Goal: Information Seeking & Learning: Learn about a topic

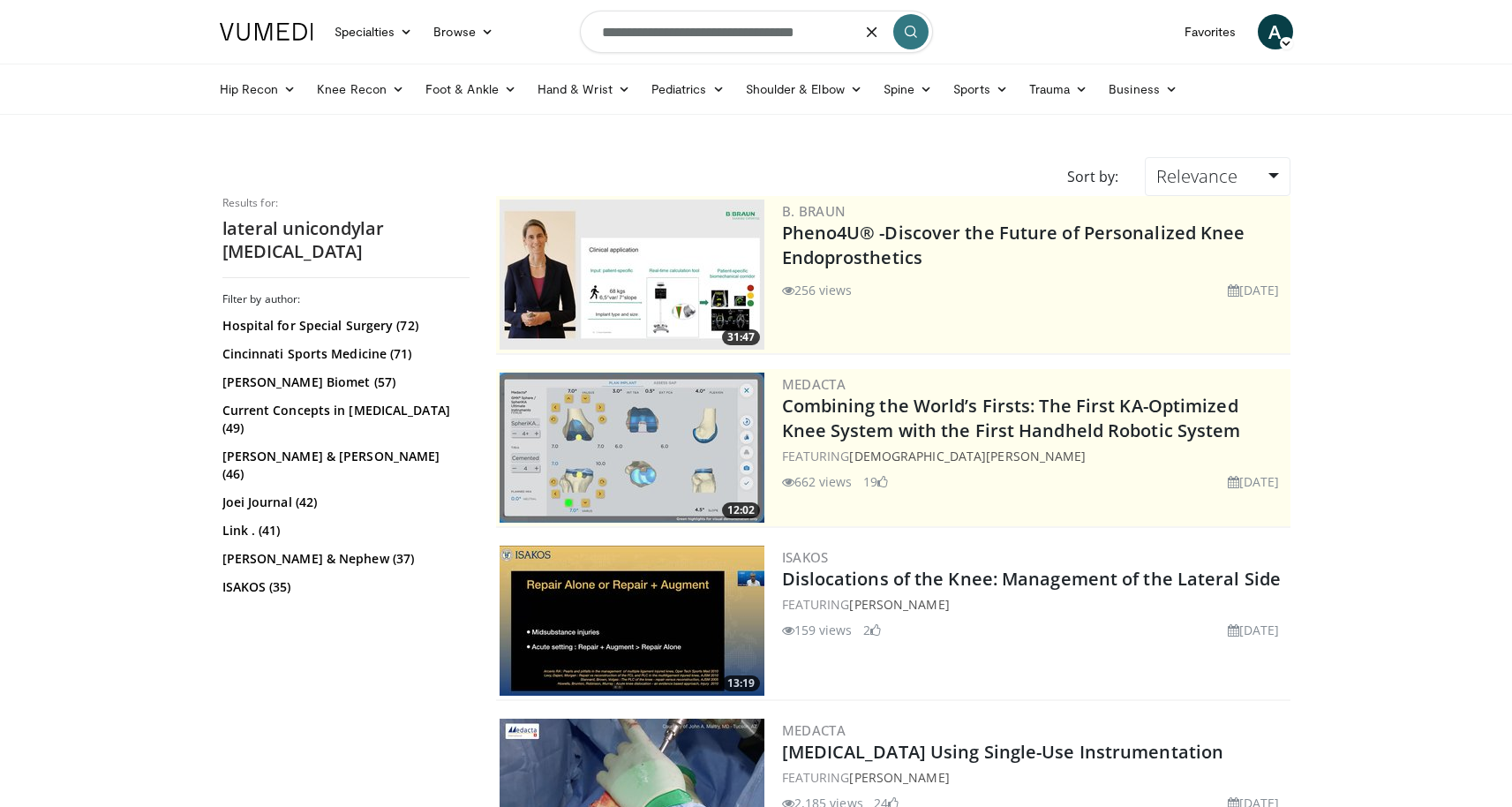
click at [831, 31] on input "**********" at bounding box center [756, 31] width 353 height 42
type input "**********"
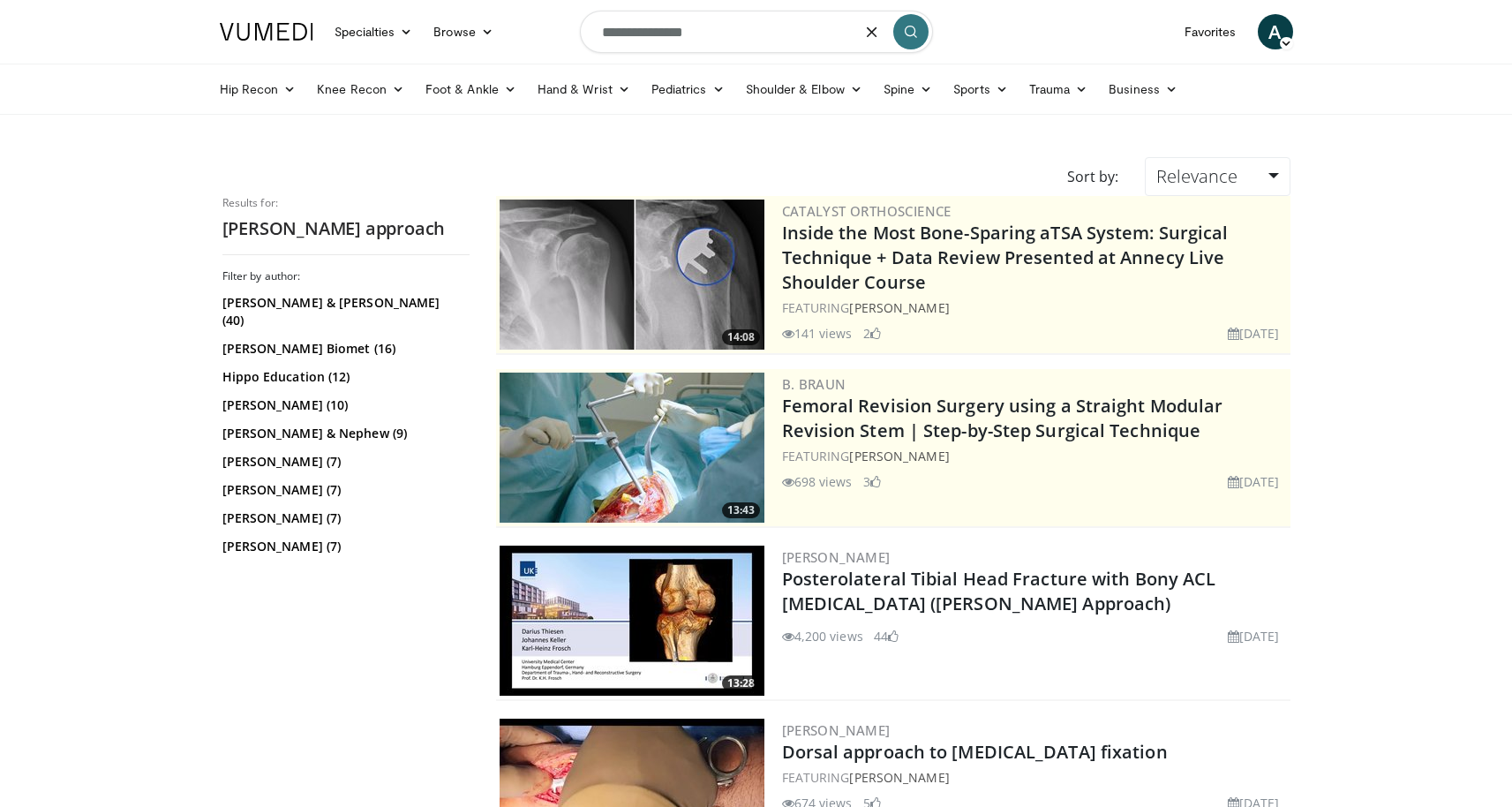
drag, startPoint x: 768, startPoint y: 41, endPoint x: 540, endPoint y: 23, distance: 228.7
click at [540, 23] on nav "Specialties Adult & Family Medicine Allergy, Asthma, Immunology Anesthesiology …" at bounding box center [756, 31] width 1094 height 64
type input "**********"
click at [917, 31] on icon "submit" at bounding box center [911, 31] width 14 height 14
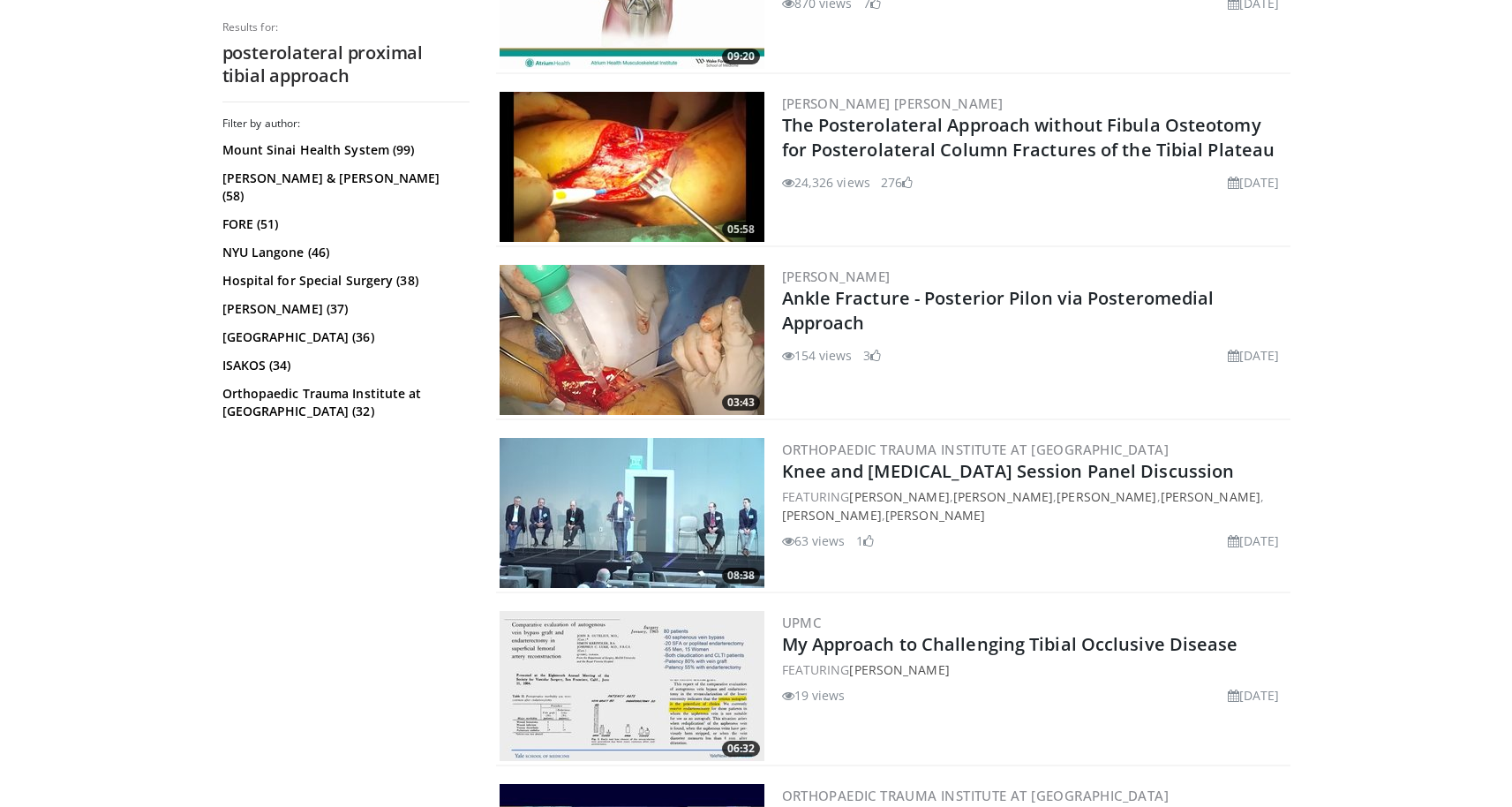
scroll to position [2008, 0]
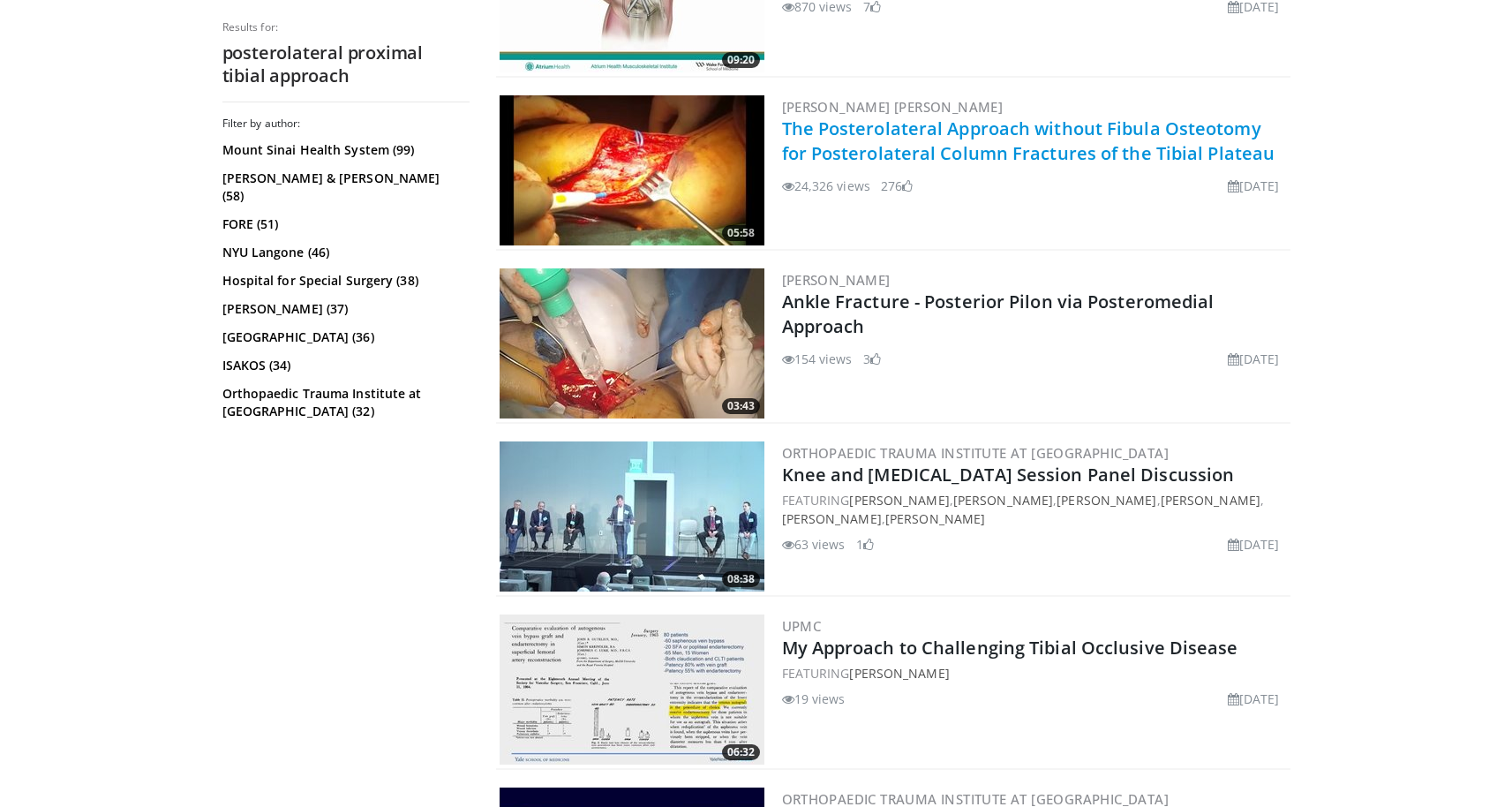
click at [1036, 153] on link "The Posterolateral Approach without Fibula Osteotomy for Posterolateral Column …" at bounding box center [1029, 141] width 494 height 49
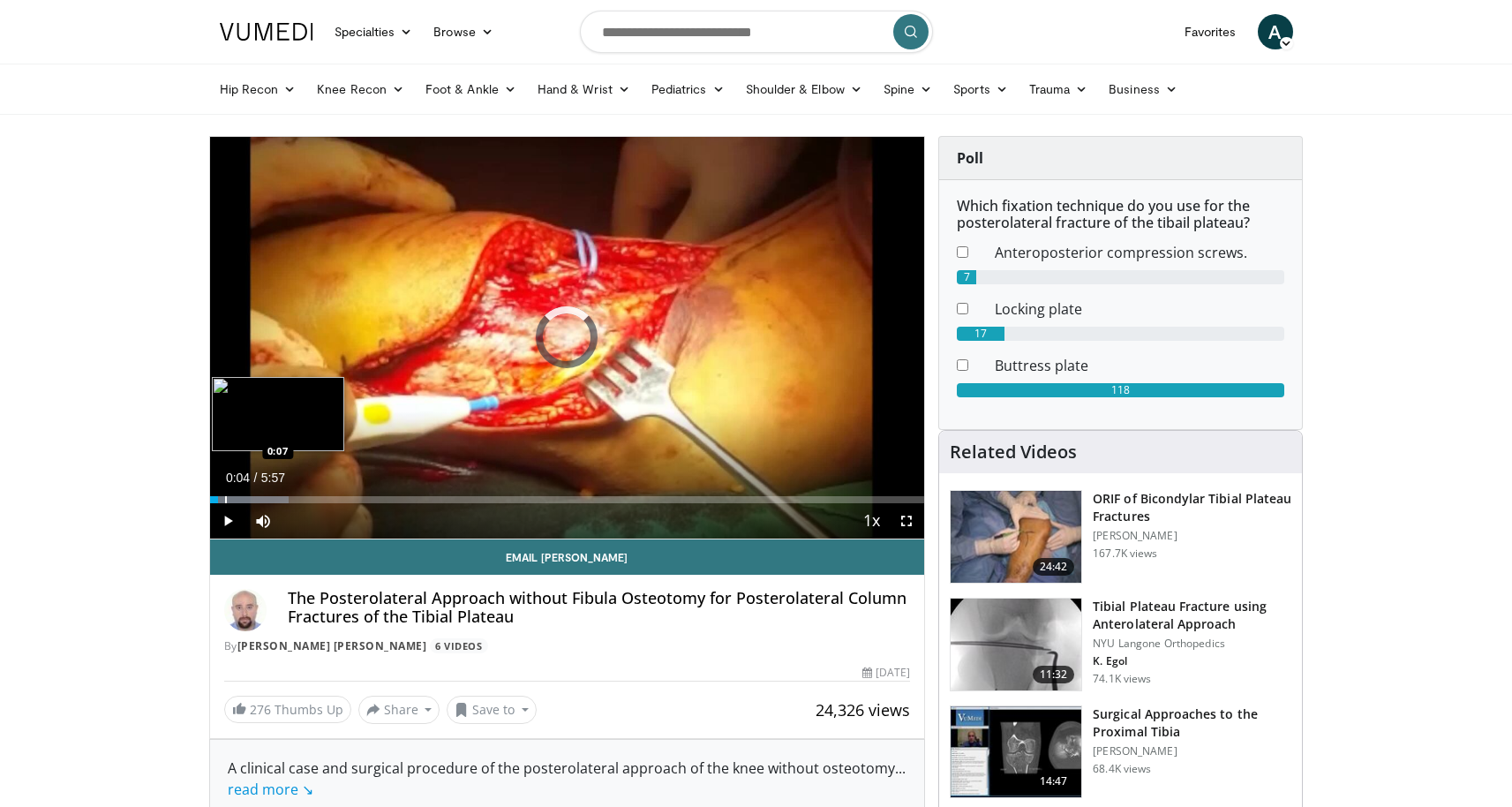
click at [225, 498] on div "Progress Bar" at bounding box center [226, 499] width 2 height 7
click at [235, 498] on div "Progress Bar" at bounding box center [236, 499] width 2 height 7
click at [245, 499] on div "Progress Bar" at bounding box center [246, 499] width 2 height 7
click at [267, 497] on div "Progress Bar" at bounding box center [268, 499] width 2 height 7
click at [288, 498] on div "Progress Bar" at bounding box center [289, 499] width 2 height 7
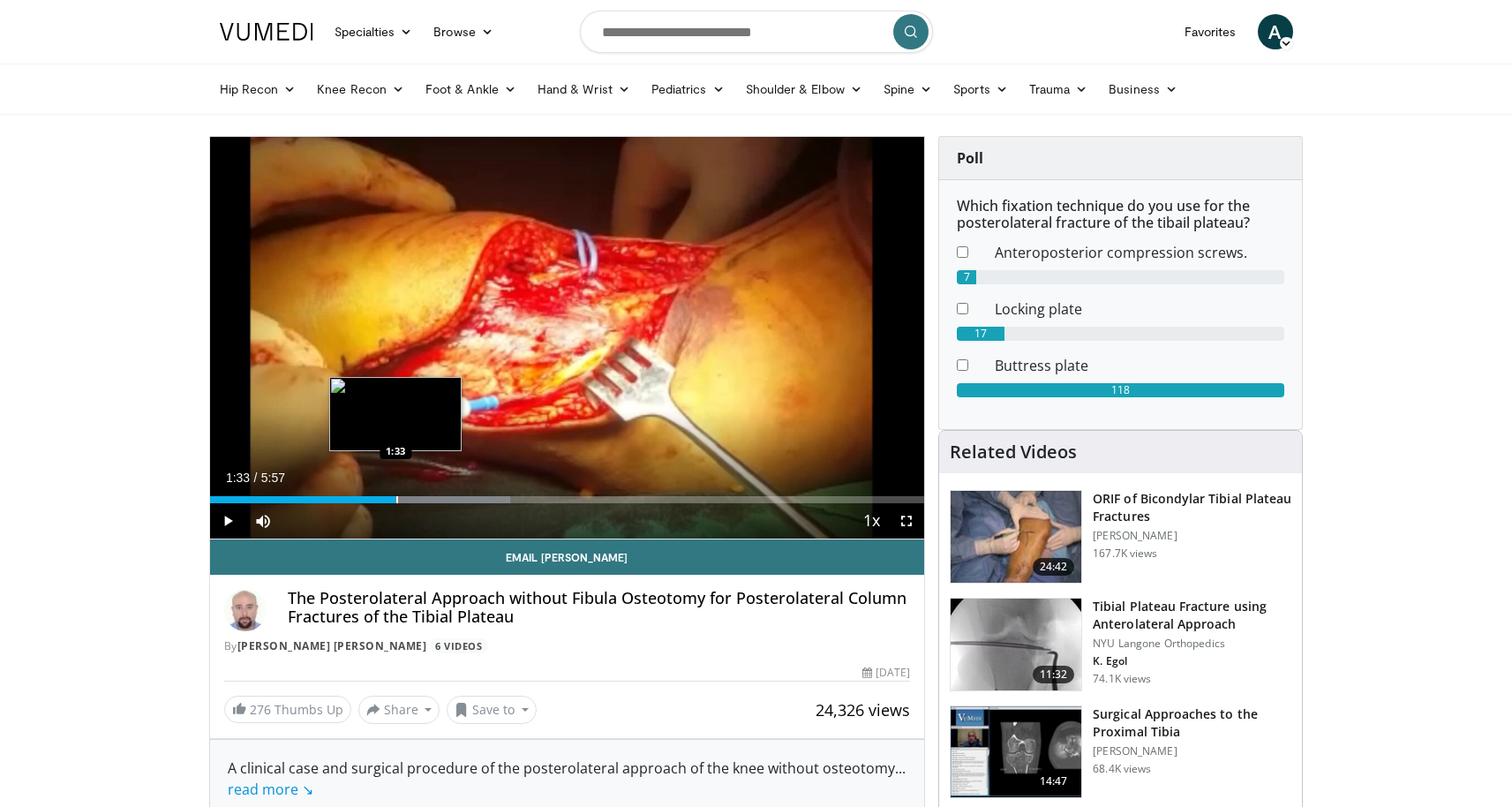
click at [396, 499] on div "Progress Bar" at bounding box center [397, 499] width 2 height 7
click at [409, 498] on div "Progress Bar" at bounding box center [410, 499] width 2 height 7
click at [447, 501] on div "Progress Bar" at bounding box center [448, 499] width 2 height 7
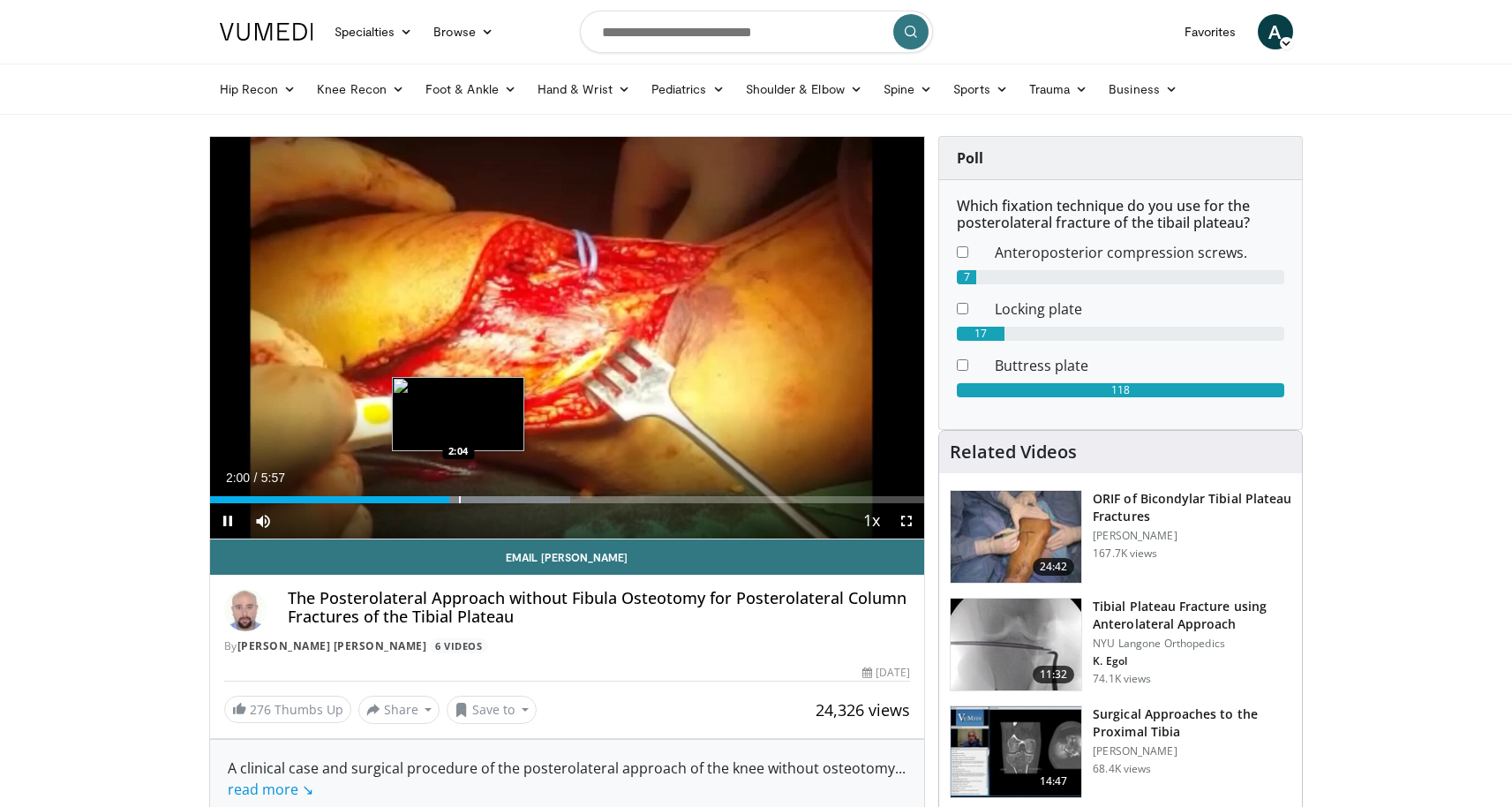
click at [459, 501] on div "Progress Bar" at bounding box center [460, 499] width 2 height 7
click at [906, 519] on span "Video Player" at bounding box center [907, 521] width 35 height 35
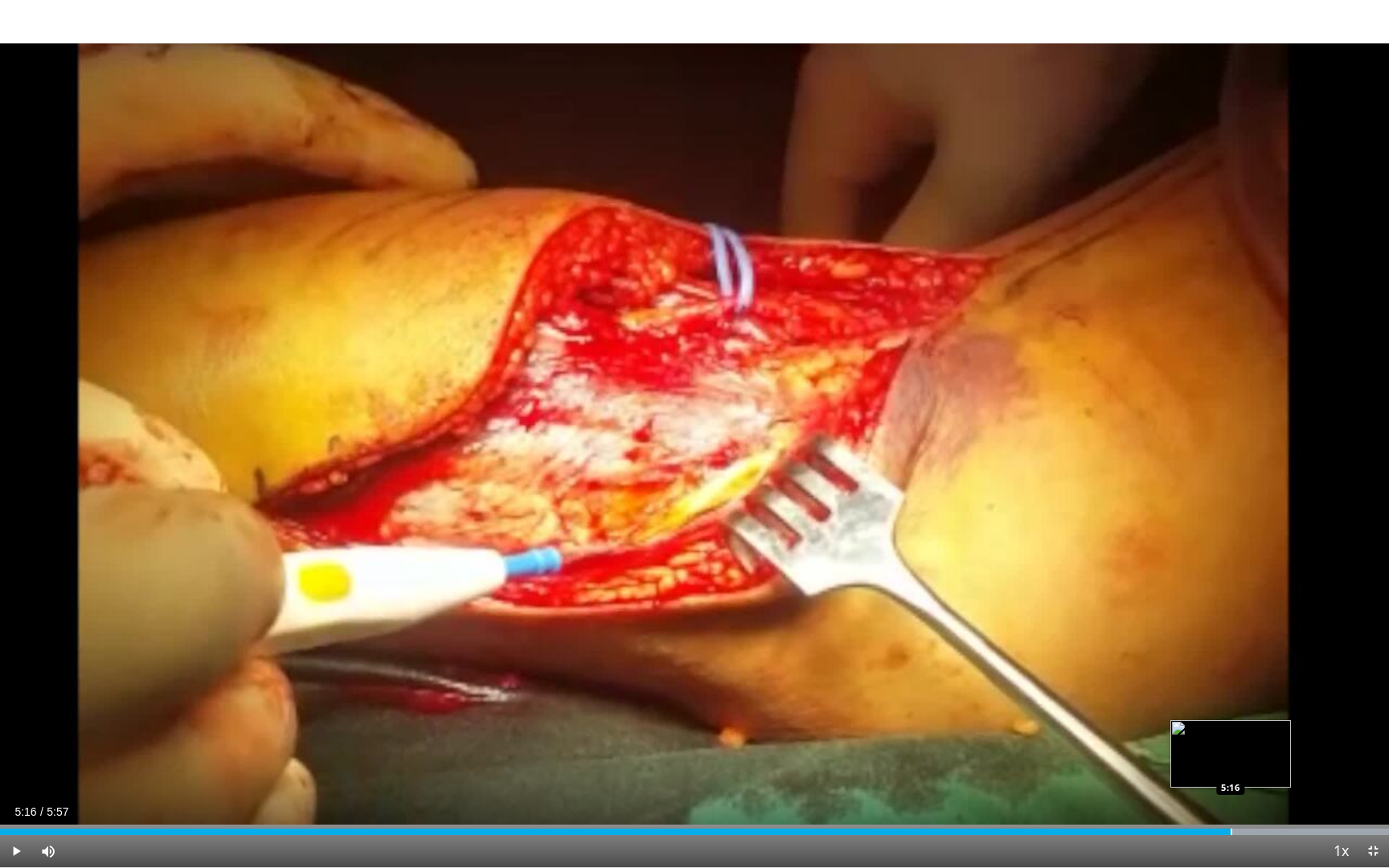
click at [1231, 734] on div "Progress Bar" at bounding box center [1231, 831] width 2 height 6
click at [1372, 734] on span "Video Player" at bounding box center [1373, 851] width 32 height 32
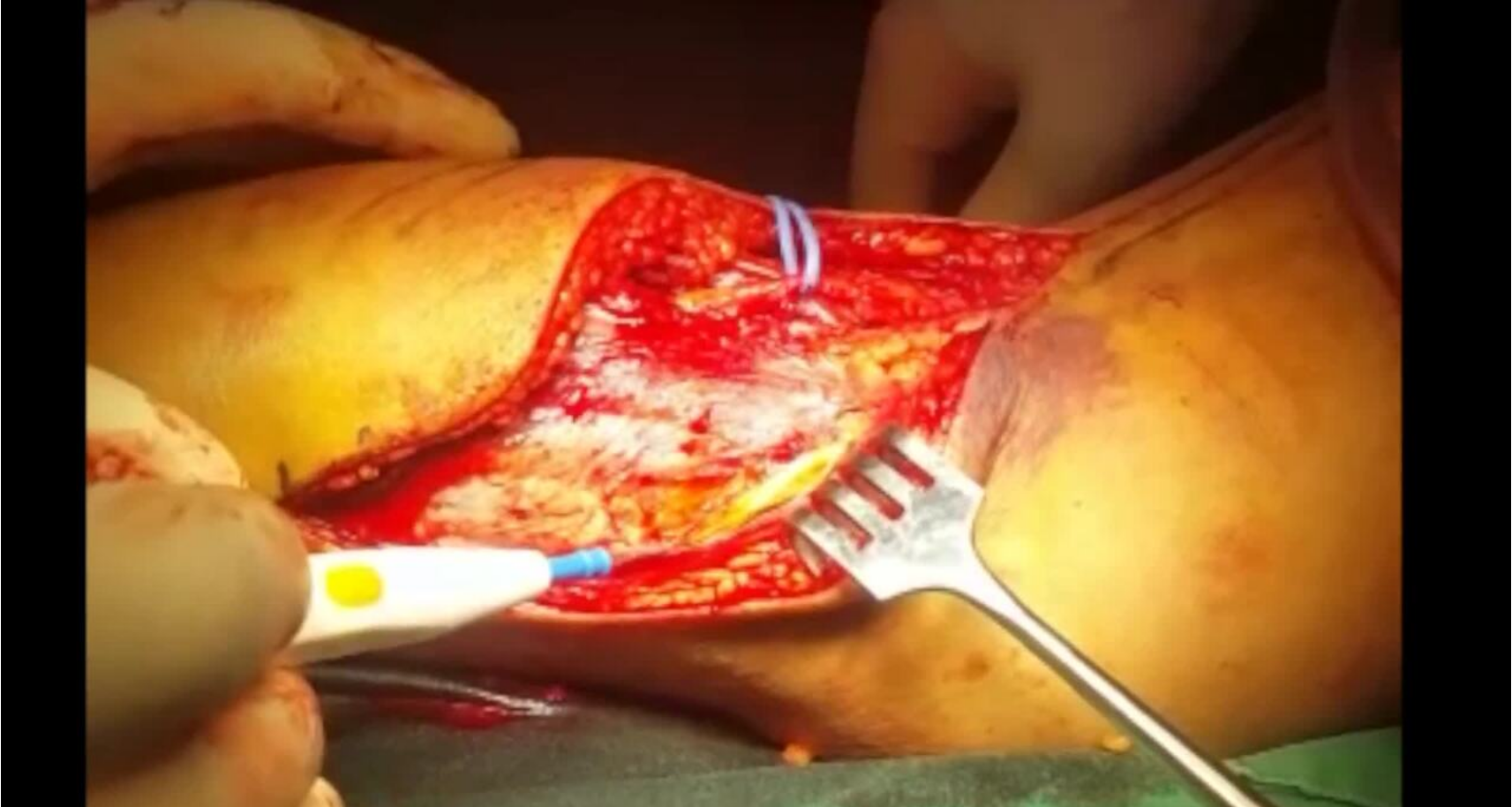
scroll to position [391, 0]
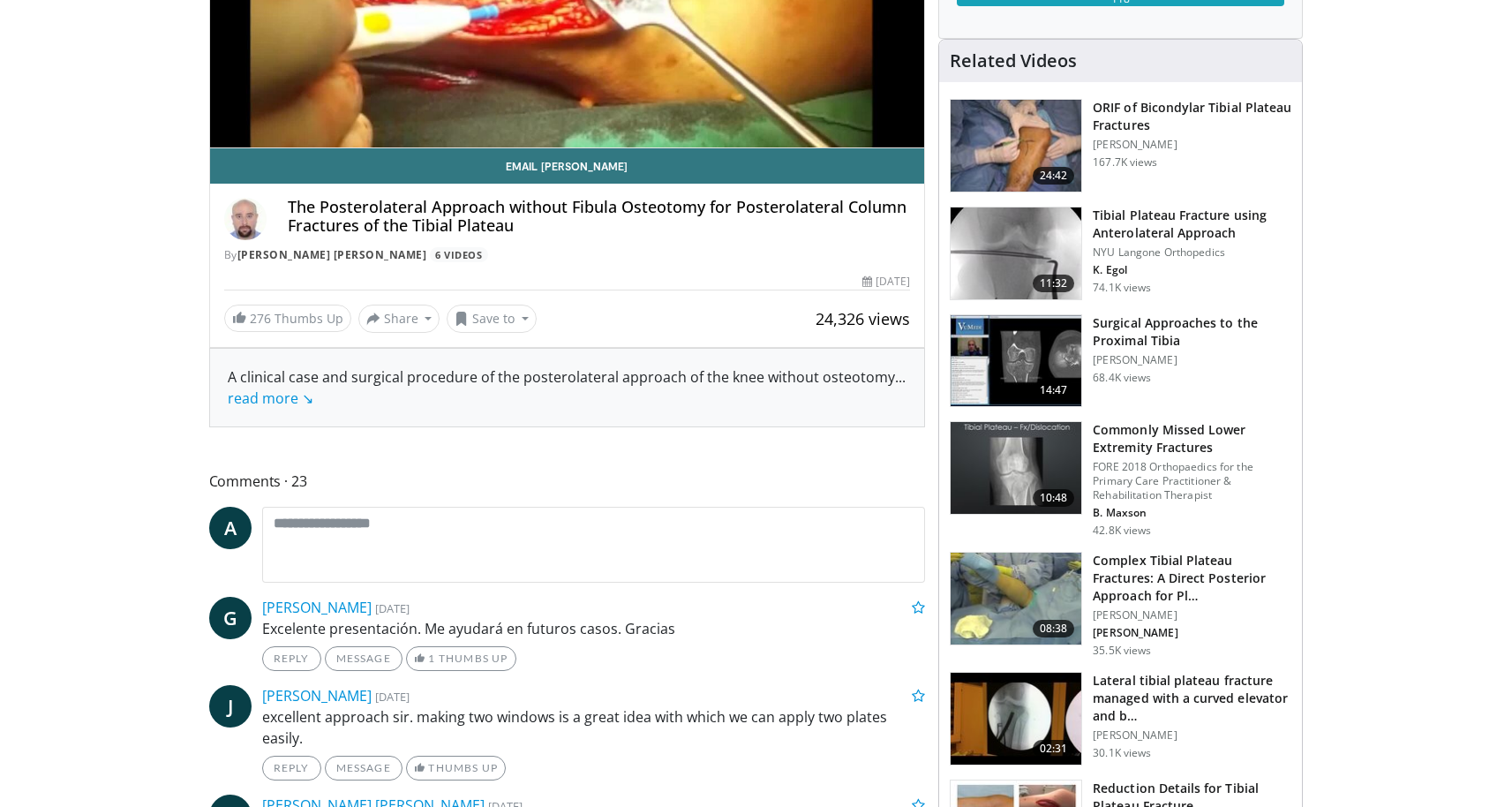
click at [1145, 329] on h3 "Surgical Approaches to the Proximal Tibia" at bounding box center [1192, 332] width 199 height 35
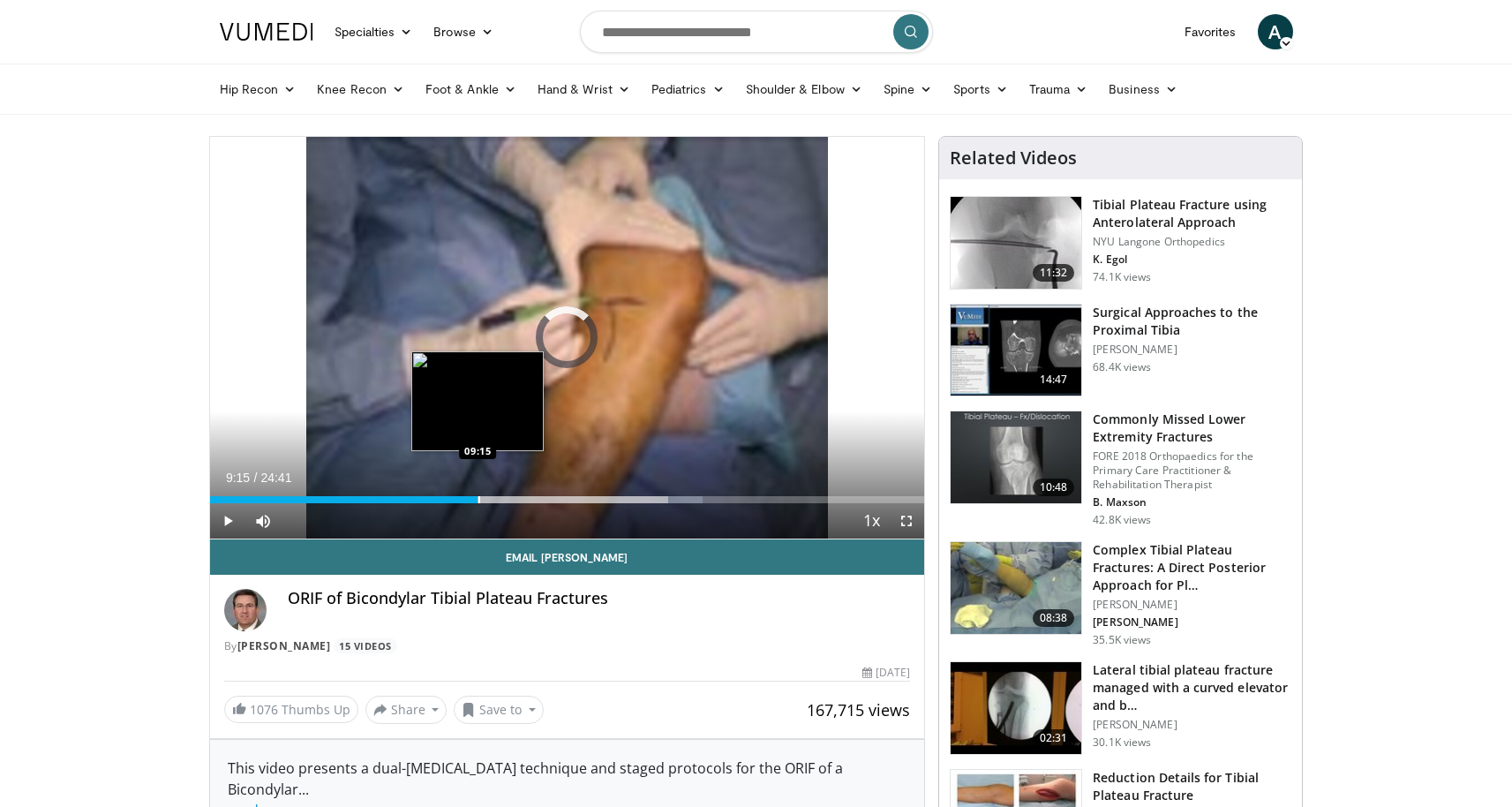
click at [478, 498] on div "Progress Bar" at bounding box center [479, 499] width 2 height 7
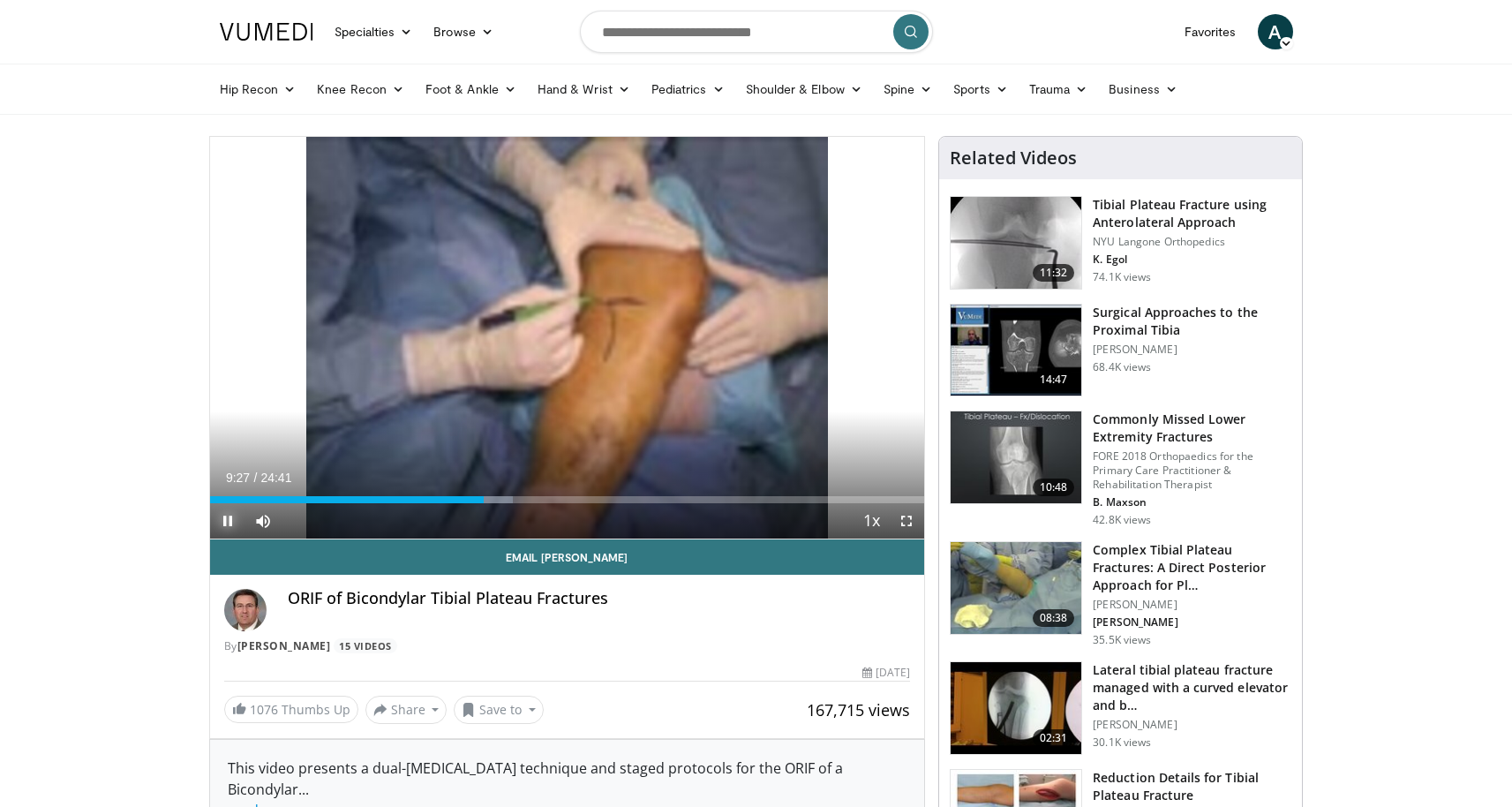
click at [230, 520] on span "Video Player" at bounding box center [228, 521] width 35 height 35
